Goal: Go to known website: Access a specific website the user already knows

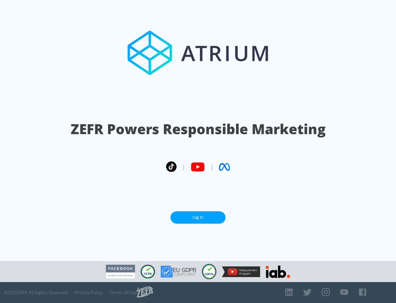
click at [198, 217] on link "Log In" at bounding box center [198, 217] width 55 height 12
